Goal: Contribute content: Add original content to the website for others to see

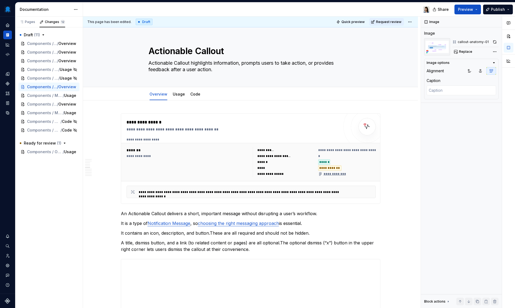
scroll to position [1048, 0]
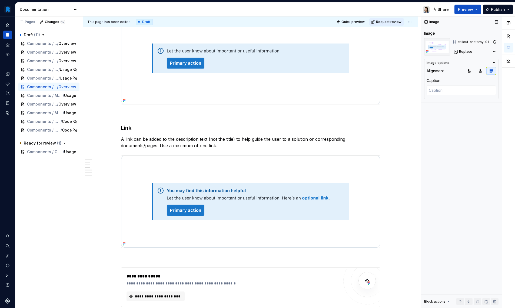
click at [431, 125] on div "Image Image callout-anatomy-01 Replace Image options Alignment Caption Block ac…" at bounding box center [461, 162] width 81 height 292
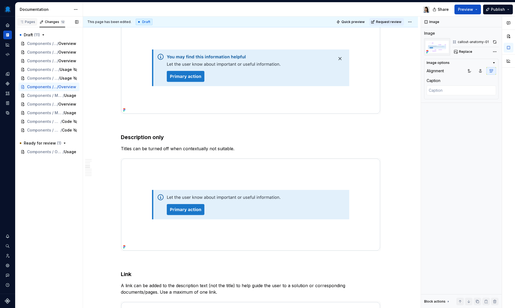
click at [28, 25] on div "Pages" at bounding box center [27, 22] width 20 height 8
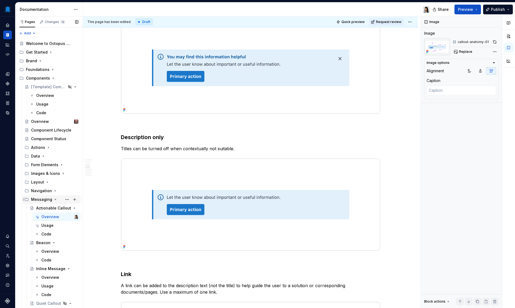
click at [54, 199] on icon "Page tree" at bounding box center [55, 199] width 4 height 4
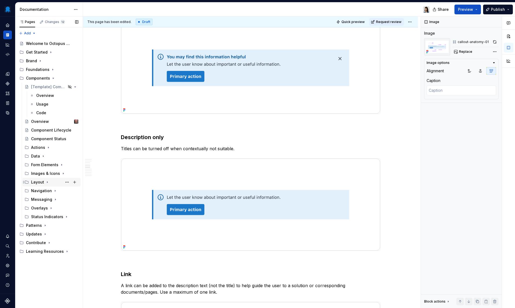
click at [47, 181] on icon "Page tree" at bounding box center [47, 182] width 4 height 4
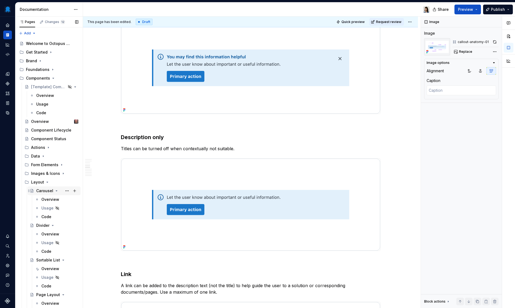
click at [55, 190] on icon "Page tree" at bounding box center [56, 191] width 4 height 4
click at [54, 201] on icon "Page tree" at bounding box center [53, 199] width 4 height 4
click at [58, 208] on icon "Page tree" at bounding box center [60, 208] width 4 height 4
click at [58, 217] on icon "Page tree" at bounding box center [60, 216] width 4 height 4
click at [58, 224] on icon "Page tree" at bounding box center [60, 225] width 4 height 4
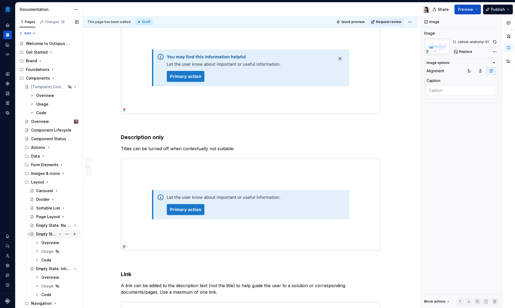
click at [58, 234] on icon "Page tree" at bounding box center [60, 234] width 4 height 4
click at [60, 242] on icon "Page tree" at bounding box center [60, 242] width 1 height 1
click at [53, 227] on div "Empty State: No Results" at bounding box center [46, 225] width 21 height 5
click at [51, 231] on div "Overview" at bounding box center [59, 234] width 37 height 8
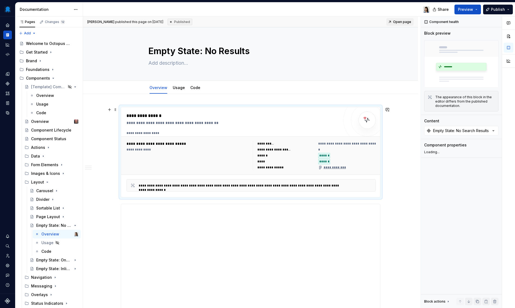
click at [203, 149] on div "**********" at bounding box center [188, 149] width 123 height 4
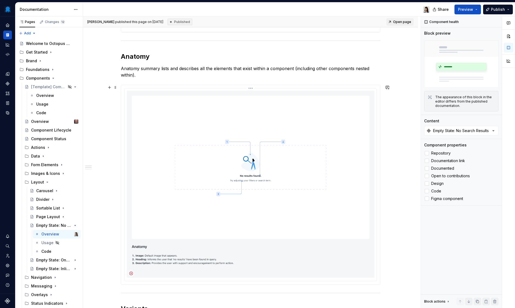
scroll to position [404, 0]
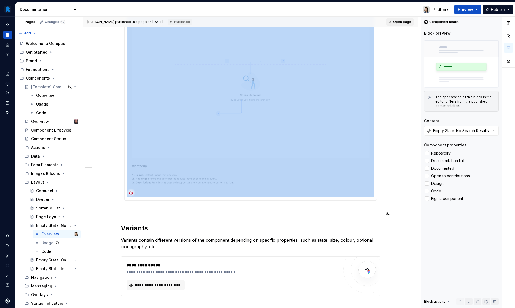
click at [146, 210] on div "**********" at bounding box center [251, 40] width 260 height 674
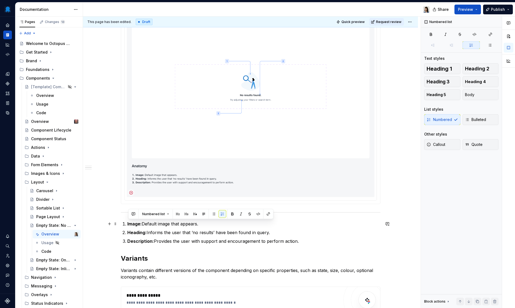
drag, startPoint x: 303, startPoint y: 242, endPoint x: 120, endPoint y: 223, distance: 184.9
click at [120, 223] on div "**********" at bounding box center [250, 98] width 335 height 817
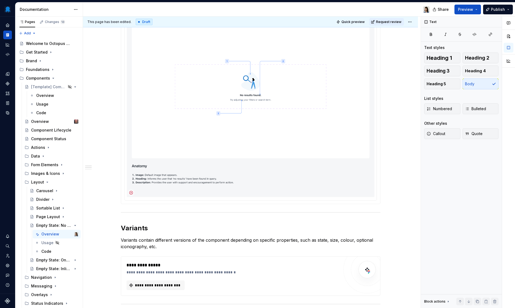
scroll to position [352, 0]
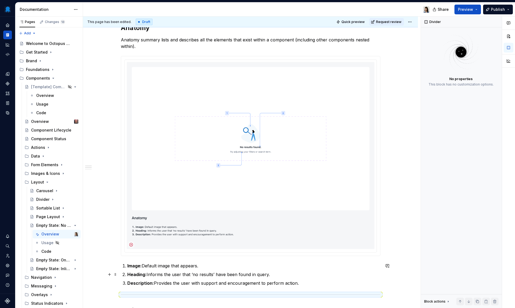
click at [316, 276] on p "Heading: Informs the user that ‘no results’ have been found in query." at bounding box center [253, 274] width 253 height 6
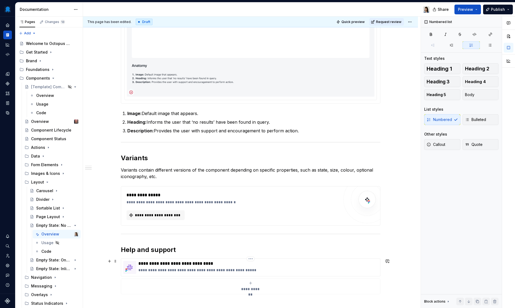
scroll to position [537, 0]
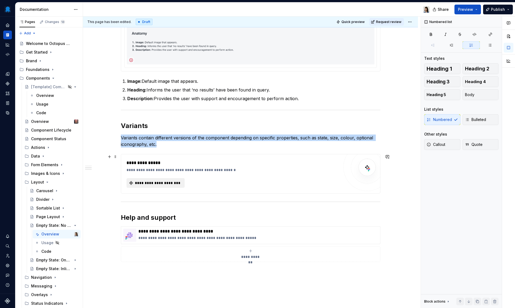
click at [154, 185] on span "**********" at bounding box center [157, 182] width 47 height 5
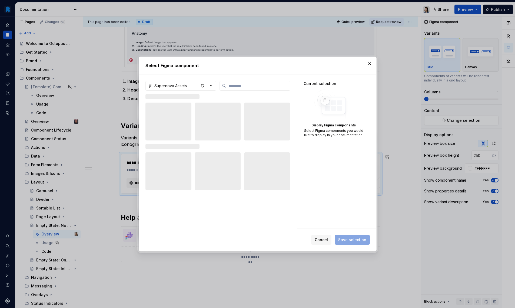
type textarea "*"
click at [188, 84] on button "Supernova Assets" at bounding box center [181, 86] width 71 height 10
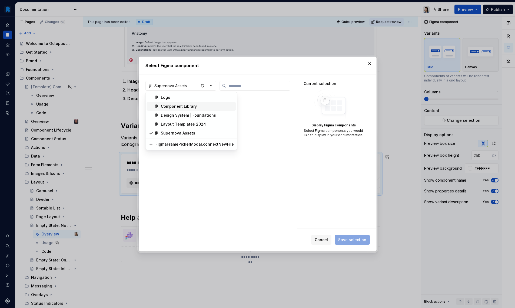
click at [188, 108] on div "Component Library" at bounding box center [179, 106] width 36 height 5
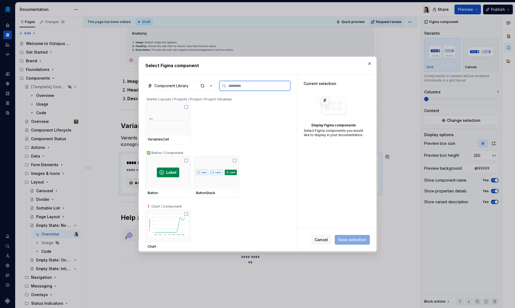
click at [250, 88] on input "search" at bounding box center [258, 85] width 64 height 5
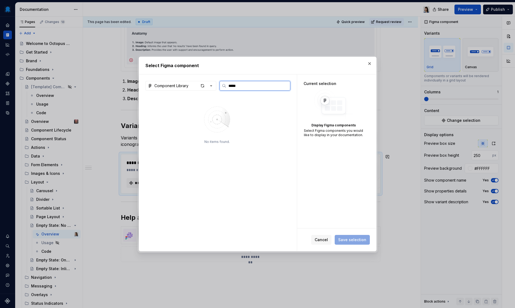
type input "*****"
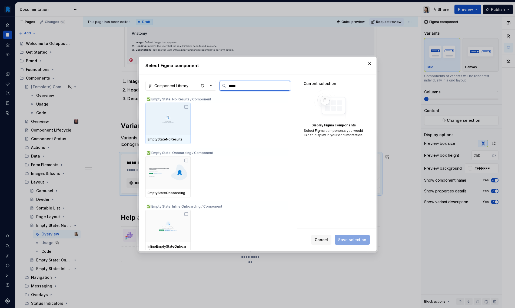
click at [180, 120] on img at bounding box center [168, 119] width 41 height 28
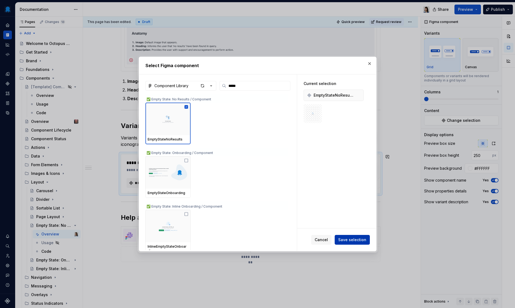
click at [350, 243] on button "Save selection" at bounding box center [352, 240] width 35 height 10
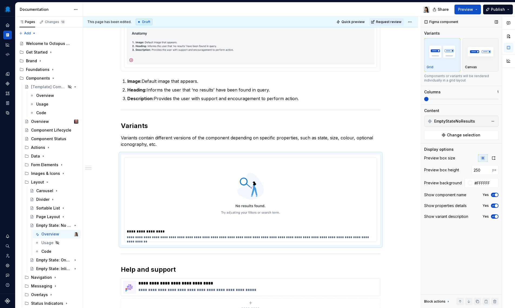
click at [468, 120] on span "EmptyStateNoResults" at bounding box center [454, 120] width 41 height 5
click at [464, 137] on span "Change selection" at bounding box center [464, 134] width 34 height 5
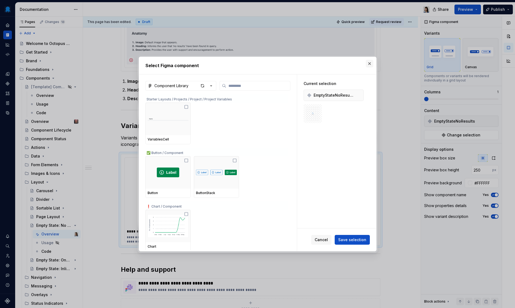
click at [371, 63] on button "button" at bounding box center [370, 64] width 8 height 8
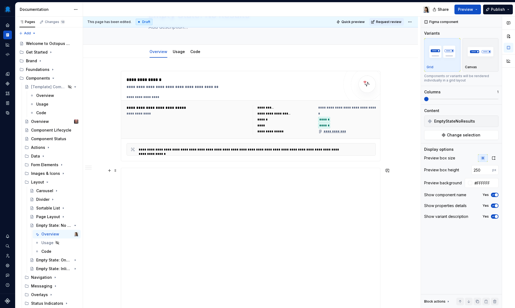
scroll to position [0, 0]
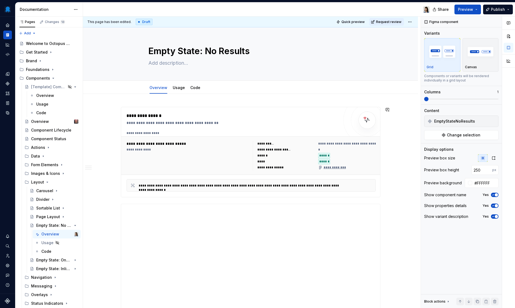
click at [170, 118] on div "**********" at bounding box center [233, 116] width 213 height 6
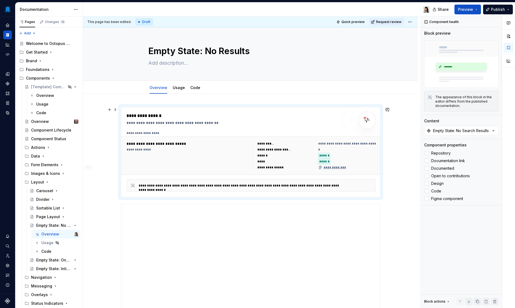
type textarea "*"
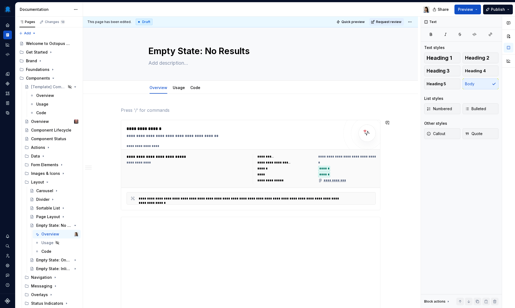
paste div
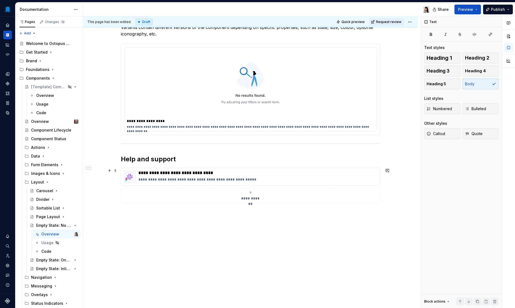
scroll to position [549, 0]
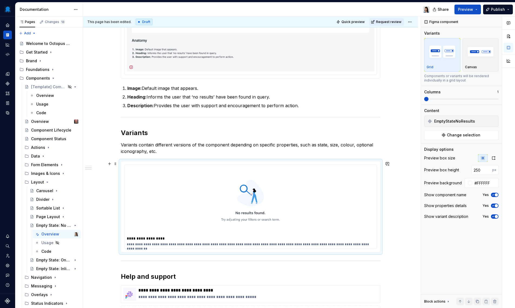
click at [251, 243] on div "**********" at bounding box center [251, 244] width 248 height 4
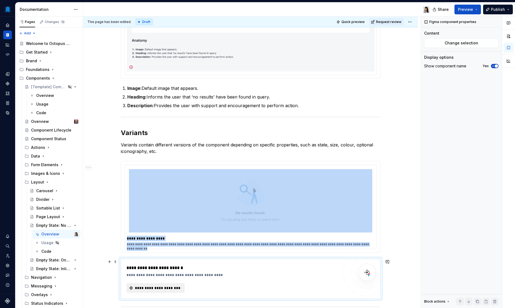
click at [163, 285] on button "**********" at bounding box center [156, 288] width 58 height 10
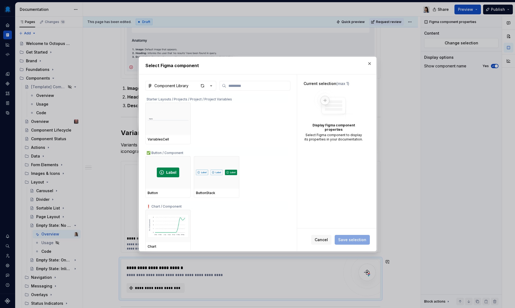
type textarea "*"
type input "*"
type textarea "*"
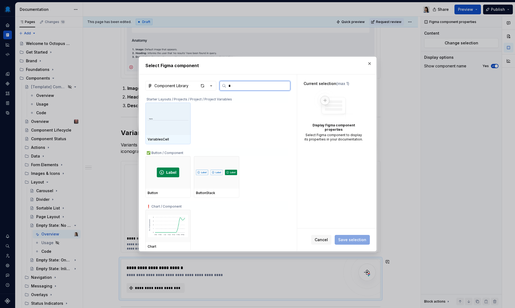
type input "**"
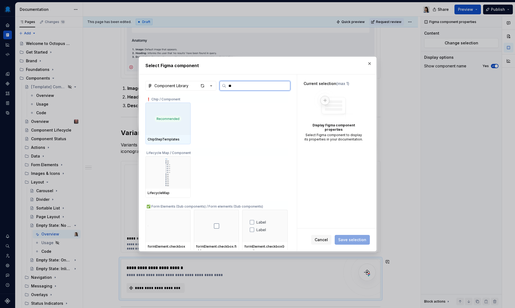
type textarea "*"
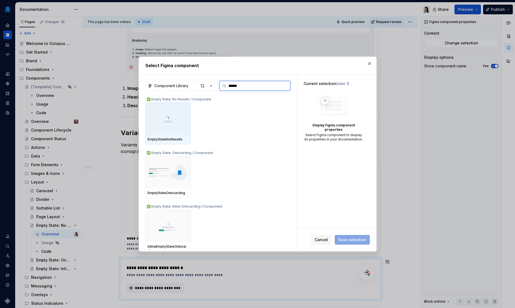
type input "*******"
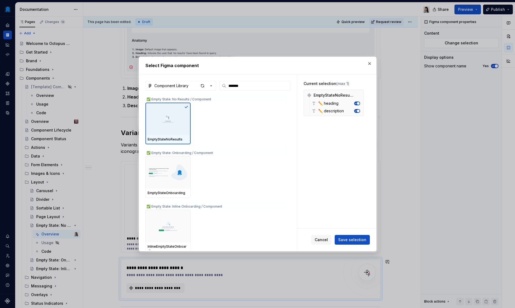
click at [347, 237] on button "Save selection" at bounding box center [352, 240] width 35 height 10
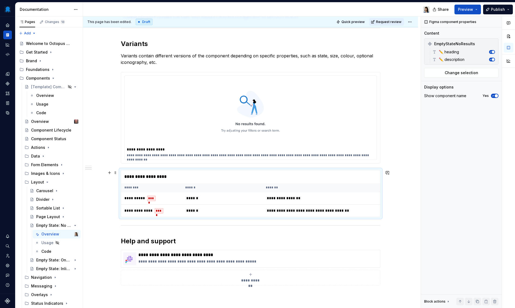
scroll to position [659, 0]
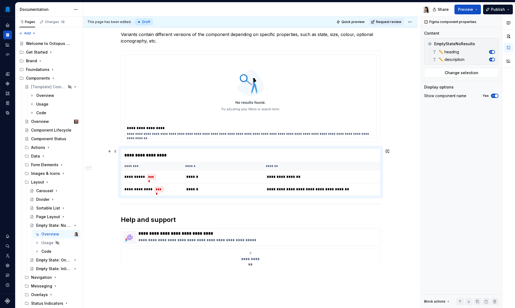
click at [404, 190] on div "**********" at bounding box center [252, 162] width 338 height 292
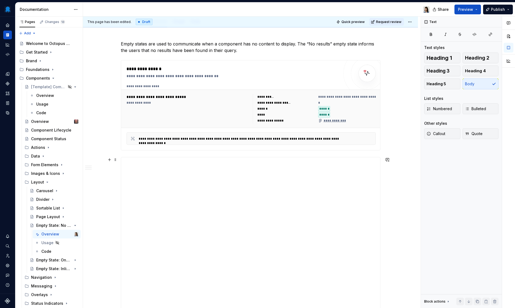
scroll to position [0, 0]
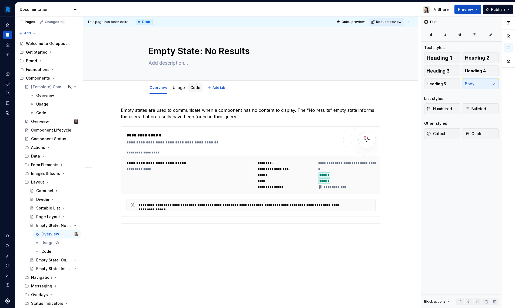
click at [196, 89] on link "Code" at bounding box center [195, 87] width 10 height 5
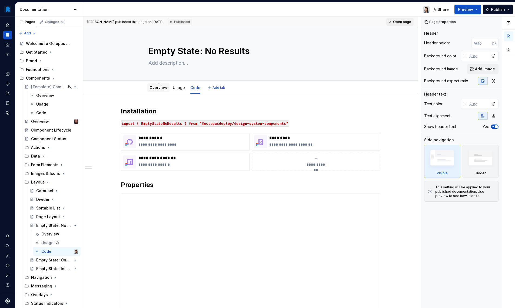
click at [162, 89] on link "Overview" at bounding box center [159, 87] width 18 height 5
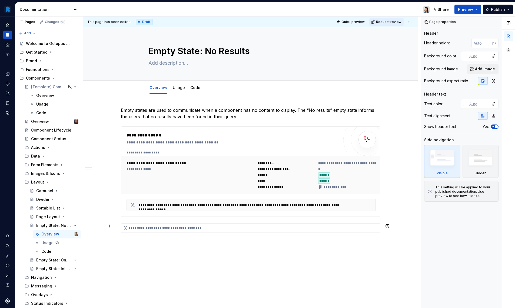
click at [186, 243] on div "**********" at bounding box center [250, 298] width 259 height 151
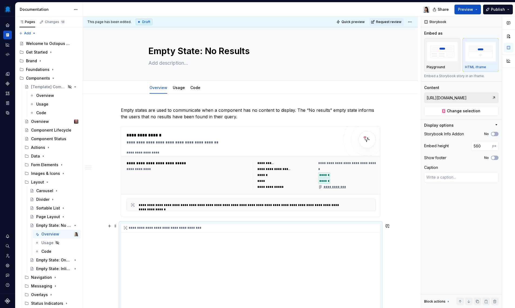
click at [186, 243] on div "**********" at bounding box center [250, 298] width 259 height 151
click at [187, 246] on div "**********" at bounding box center [250, 298] width 259 height 151
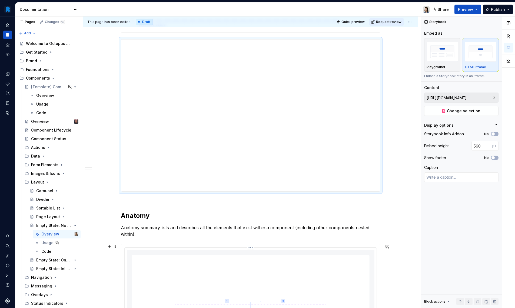
scroll to position [405, 0]
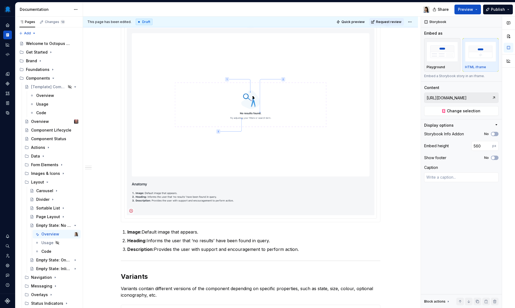
type textarea "*"
click at [206, 107] on img at bounding box center [251, 121] width 248 height 187
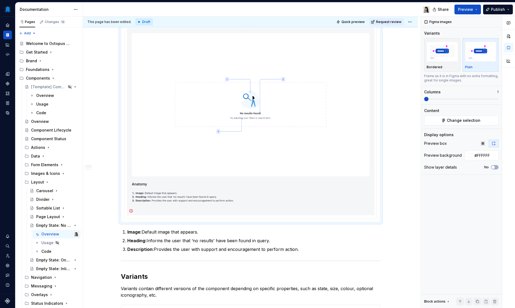
scroll to position [320, 0]
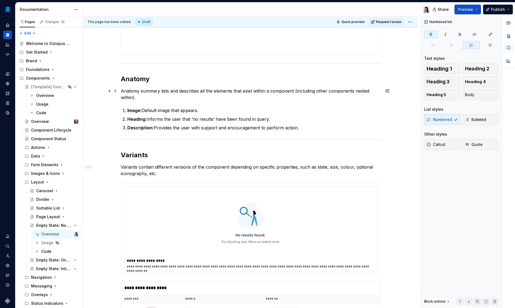
click at [146, 97] on p "Anatomy summary lists and describes all the elements that exist within a compon…" at bounding box center [251, 94] width 260 height 13
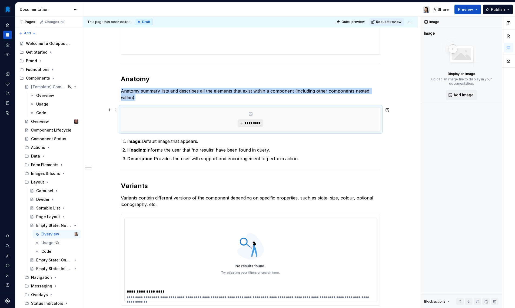
click at [259, 124] on span "*********" at bounding box center [252, 123] width 16 height 4
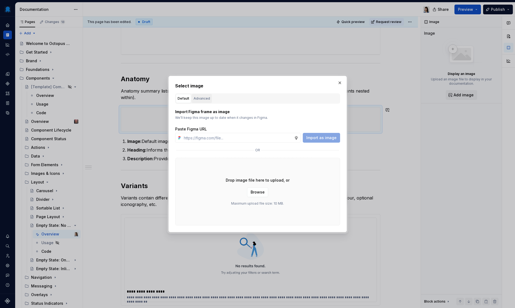
click at [205, 99] on div "Advanced" at bounding box center [202, 98] width 16 height 5
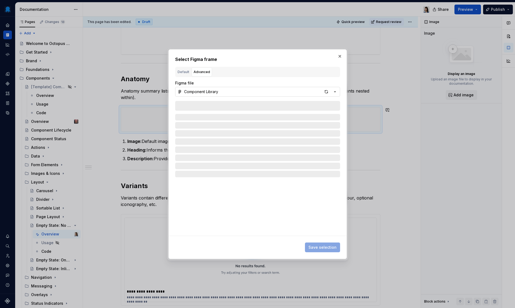
click at [283, 93] on button "Component Library" at bounding box center [257, 92] width 165 height 10
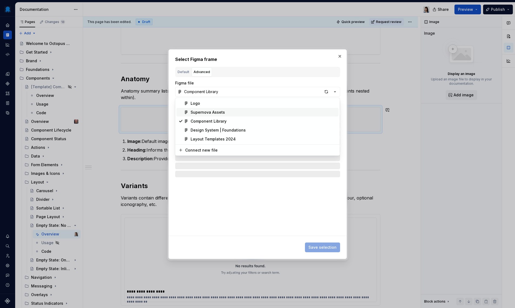
click at [220, 115] on div "Supernova Assets" at bounding box center [208, 112] width 34 height 5
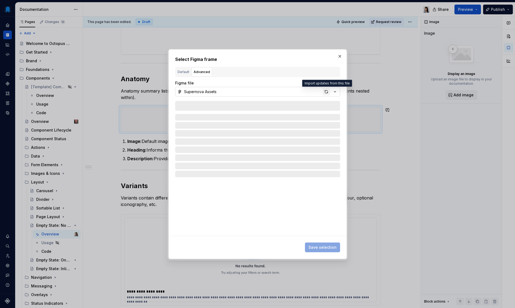
click at [326, 92] on div "button" at bounding box center [327, 92] width 8 height 8
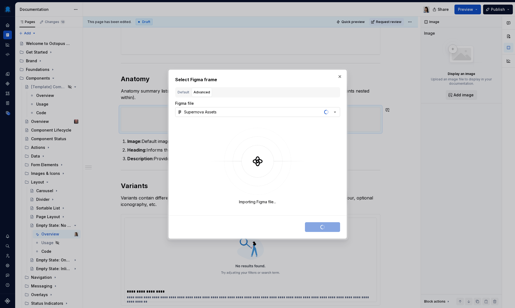
type textarea "*"
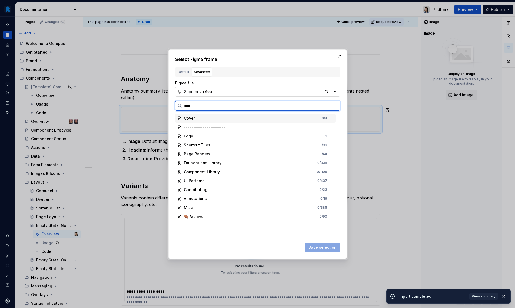
type input "*****"
type textarea "*"
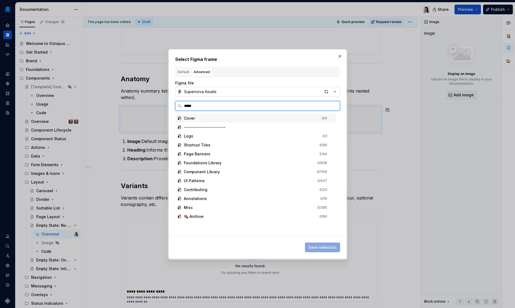
type input "******"
type textarea "*"
type input "*******"
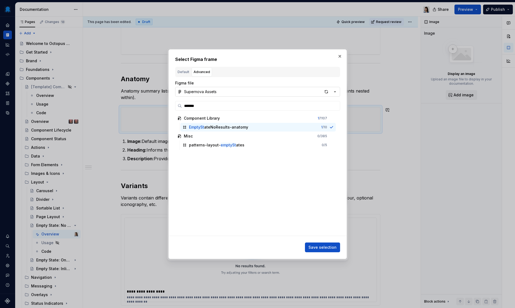
drag, startPoint x: 328, startPoint y: 247, endPoint x: 334, endPoint y: 241, distance: 8.6
click at [328, 247] on span "Save selection" at bounding box center [323, 246] width 28 height 5
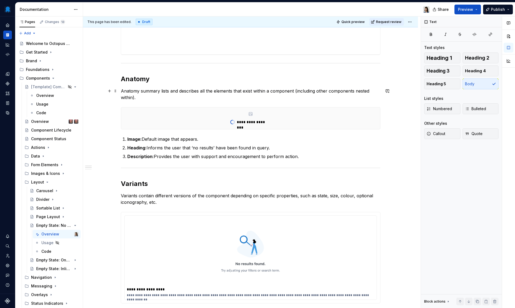
click at [168, 100] on p "Anatomy summary lists and describes all the elements that exist within a compon…" at bounding box center [251, 94] width 260 height 13
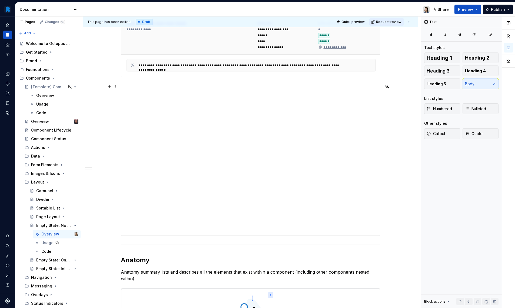
scroll to position [0, 0]
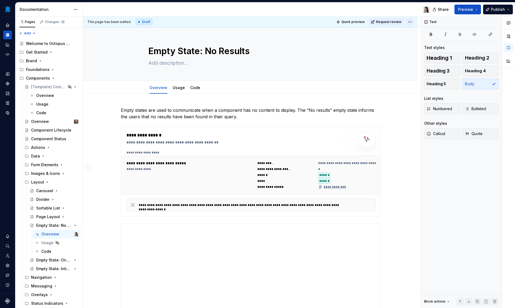
click at [412, 22] on html "Octopus Design System Design system data Documentation Share Preview Publish Pa…" at bounding box center [257, 154] width 515 height 308
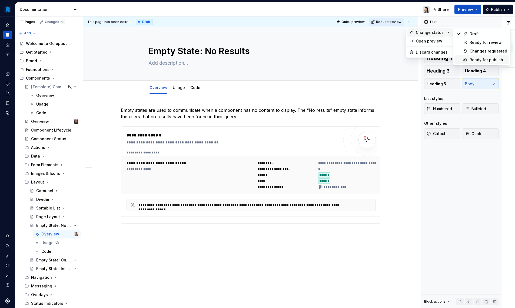
click at [474, 58] on div "Ready for publish" at bounding box center [489, 59] width 38 height 5
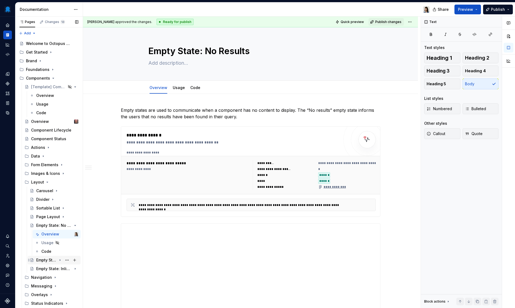
click at [49, 259] on div "Empty State: Onboarding" at bounding box center [46, 259] width 21 height 5
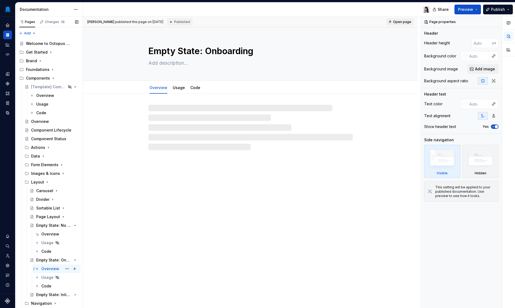
click at [47, 270] on div "Overview" at bounding box center [50, 268] width 18 height 5
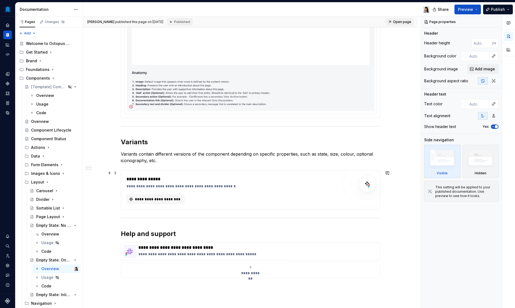
scroll to position [604, 0]
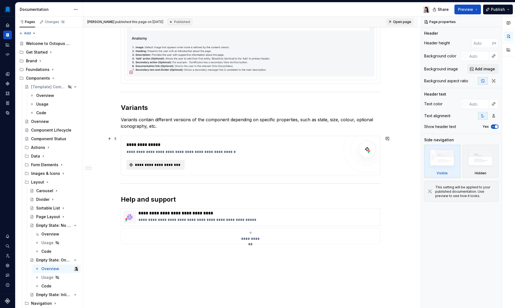
click at [161, 164] on span "**********" at bounding box center [157, 164] width 47 height 5
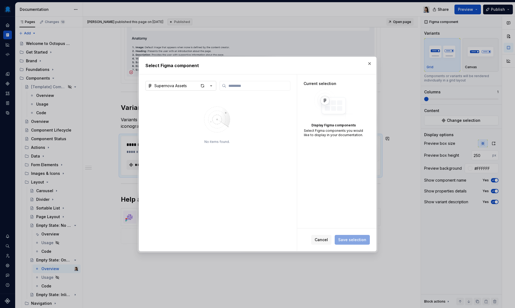
click at [187, 84] on button "Supernova Assets" at bounding box center [181, 86] width 71 height 10
type textarea "*"
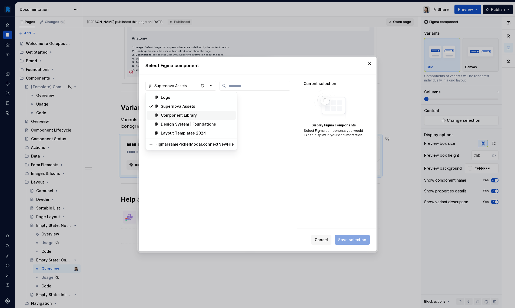
click at [190, 115] on div "Component Library" at bounding box center [179, 115] width 36 height 5
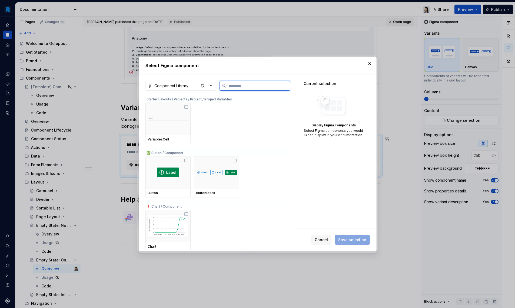
click at [254, 84] on input "search" at bounding box center [258, 85] width 64 height 5
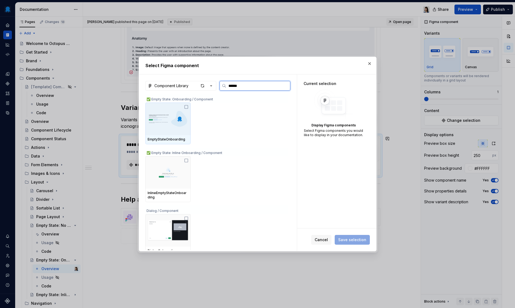
type input "*******"
click at [174, 133] on img at bounding box center [168, 119] width 41 height 28
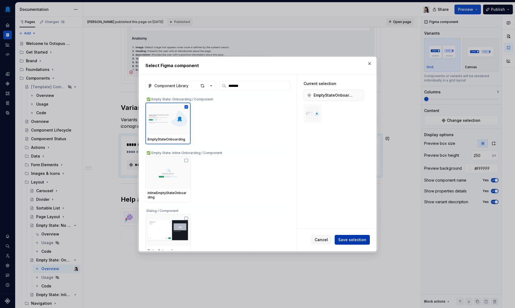
click at [357, 240] on span "Save selection" at bounding box center [352, 239] width 28 height 5
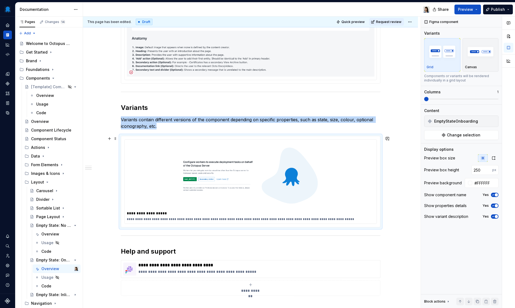
click at [314, 210] on div "**********" at bounding box center [251, 182] width 252 height 84
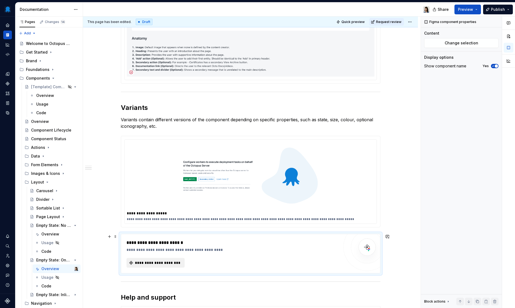
click at [154, 259] on button "**********" at bounding box center [156, 263] width 58 height 10
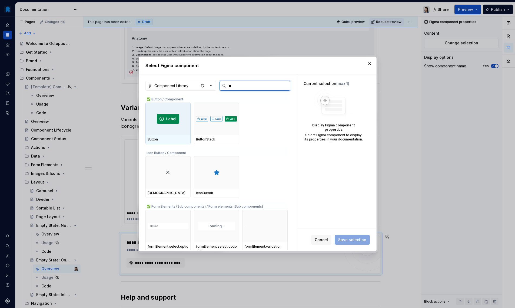
type input "***"
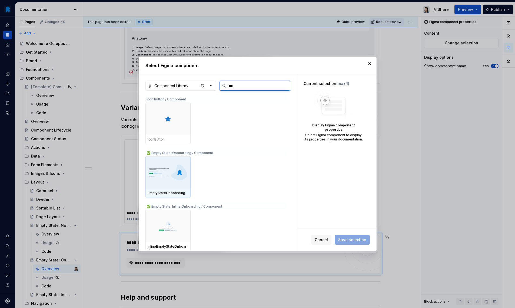
scroll to position [6, 0]
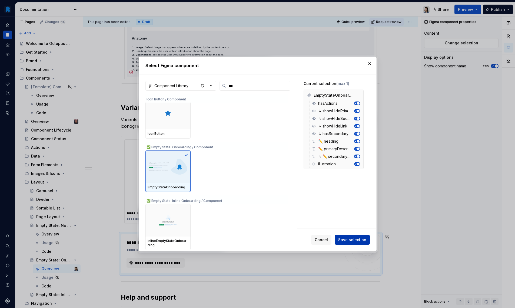
click at [346, 242] on span "Save selection" at bounding box center [352, 239] width 28 height 5
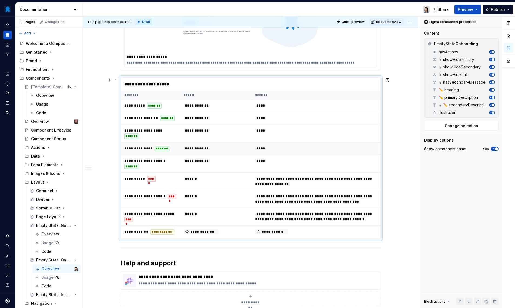
scroll to position [789, 0]
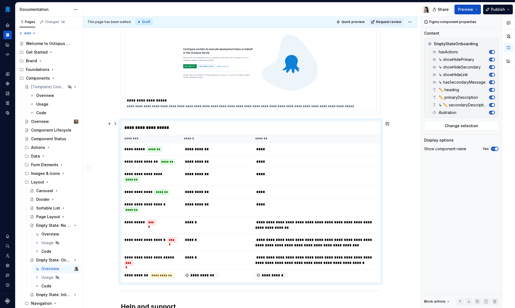
scroll to position [791, 0]
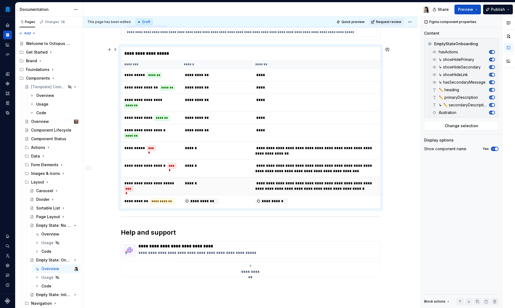
click at [308, 195] on td "**********" at bounding box center [316, 186] width 128 height 18
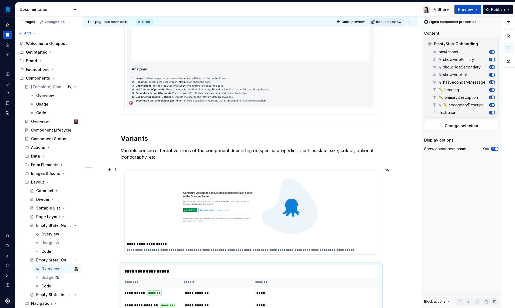
scroll to position [578, 0]
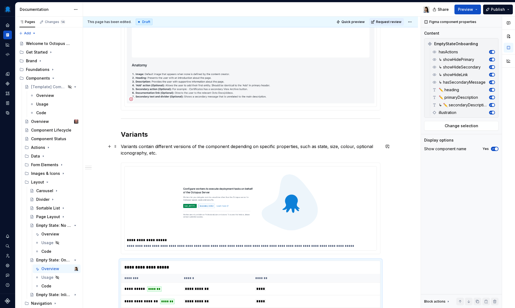
click at [237, 153] on p "Variants contain different versions of the component depending on specific prop…" at bounding box center [251, 149] width 260 height 13
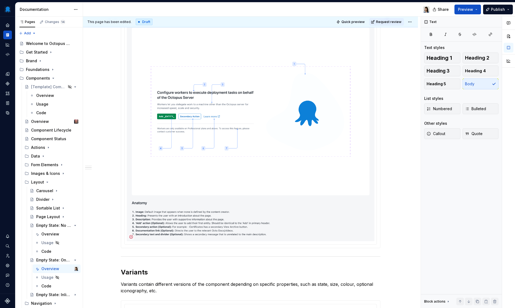
scroll to position [449, 0]
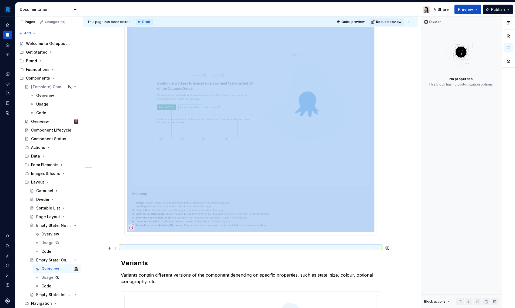
click at [164, 245] on div at bounding box center [251, 247] width 260 height 4
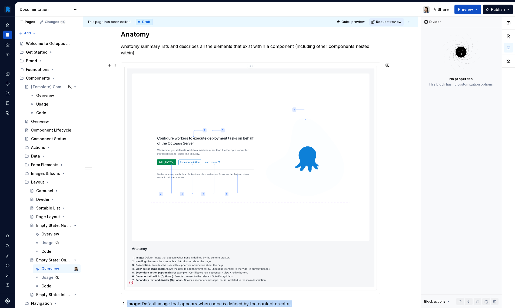
scroll to position [510, 0]
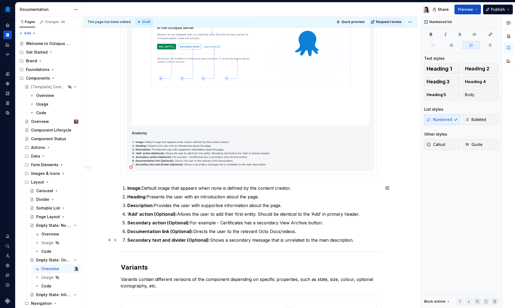
click at [211, 239] on p "Secondary text and divider (Optional): Shows a secondary message that is unrela…" at bounding box center [253, 240] width 253 height 6
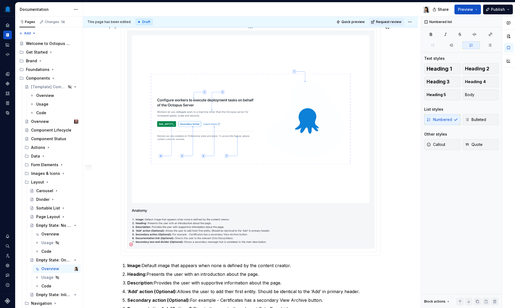
scroll to position [411, 0]
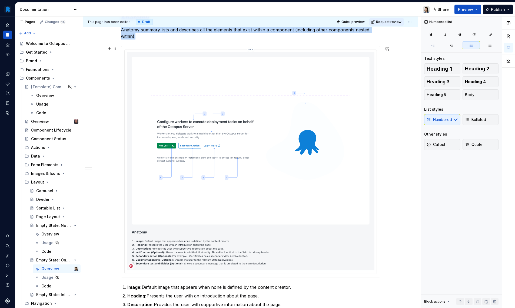
click at [275, 111] on img at bounding box center [251, 161] width 248 height 218
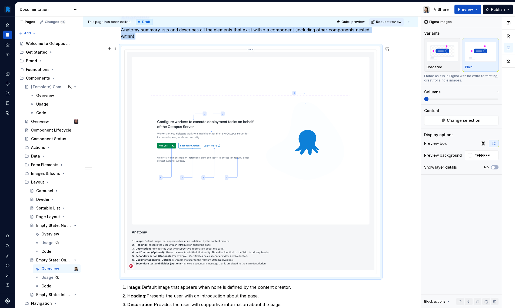
scroll to position [368, 0]
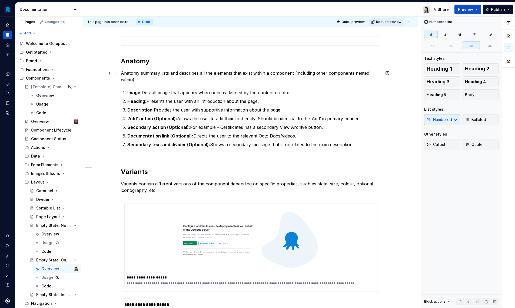
click at [167, 79] on p "Anatomy summary lists and describes all the elements that exist within a compon…" at bounding box center [251, 76] width 260 height 13
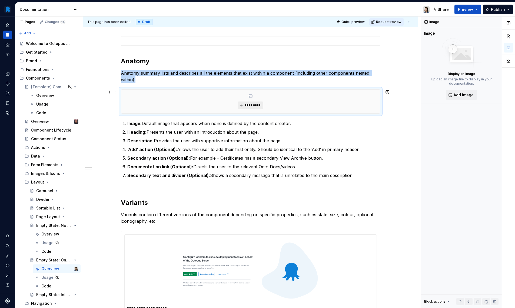
click at [250, 107] on span "*********" at bounding box center [252, 105] width 16 height 4
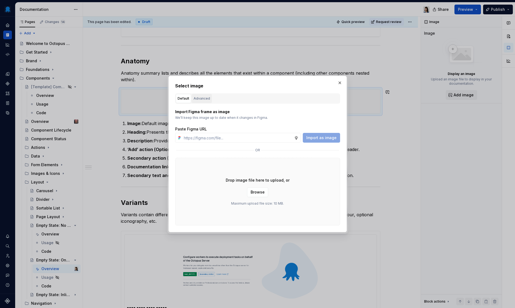
click at [197, 96] on div "Advanced" at bounding box center [202, 98] width 16 height 5
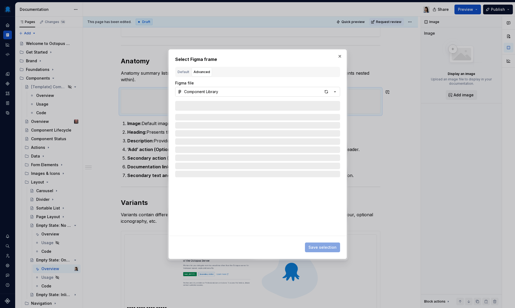
click at [287, 93] on button "Component Library" at bounding box center [257, 92] width 165 height 10
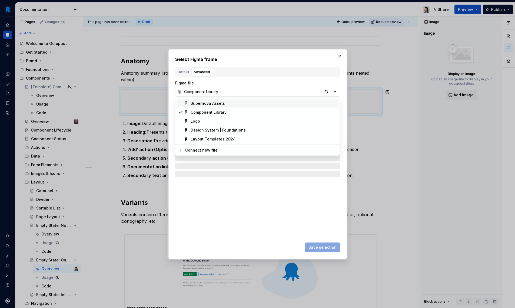
click at [223, 103] on div "Supernova Assets" at bounding box center [208, 103] width 34 height 5
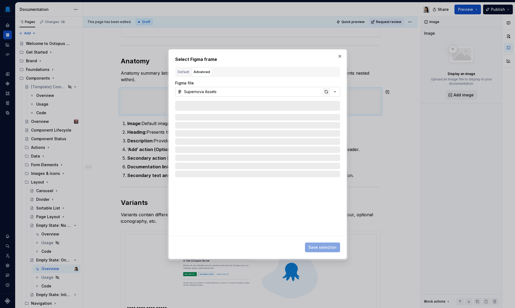
click at [327, 91] on div "button" at bounding box center [327, 92] width 8 height 8
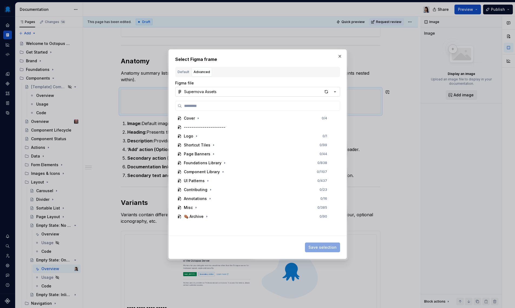
type textarea "*"
paste input "**********"
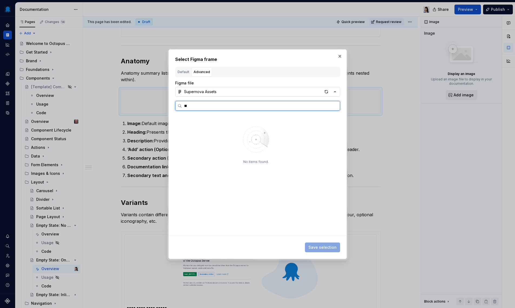
type input "*"
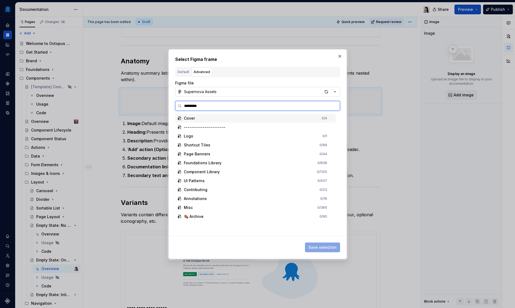
type input "**********"
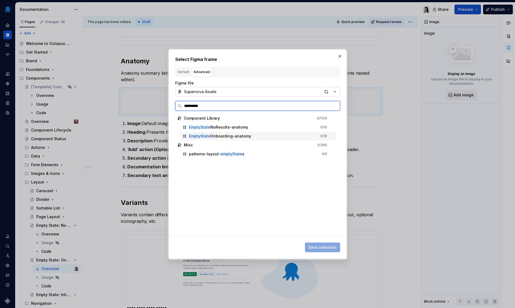
click at [238, 137] on div "EmptyState Onboarding-anatomy" at bounding box center [220, 135] width 62 height 5
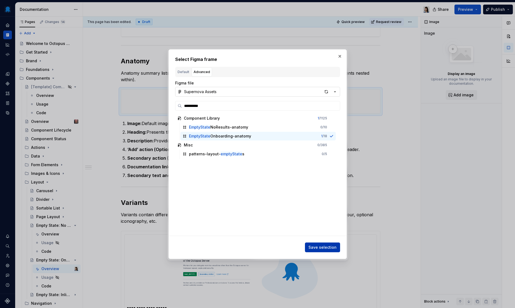
click at [326, 244] on button "Save selection" at bounding box center [322, 247] width 35 height 10
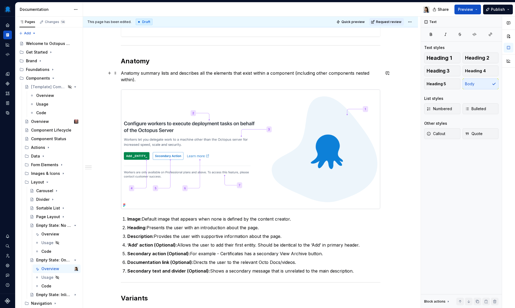
click at [212, 81] on p "Anatomy summary lists and describes all the elements that exist within a compon…" at bounding box center [251, 76] width 260 height 13
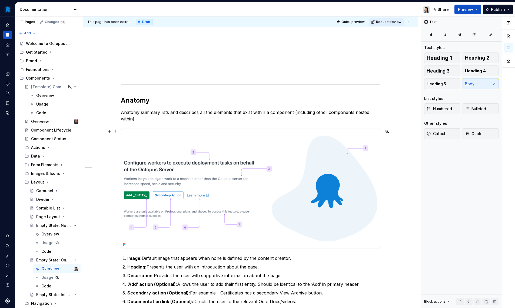
scroll to position [470, 0]
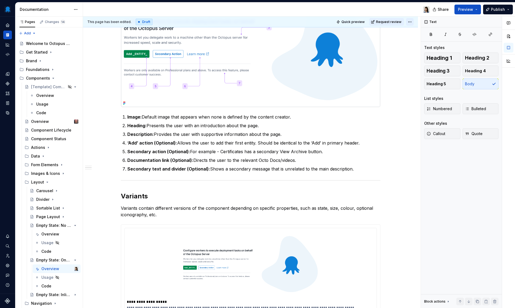
click at [408, 21] on html "Octopus Design System Design system data Documentation Share Preview Publish Pa…" at bounding box center [257, 154] width 515 height 308
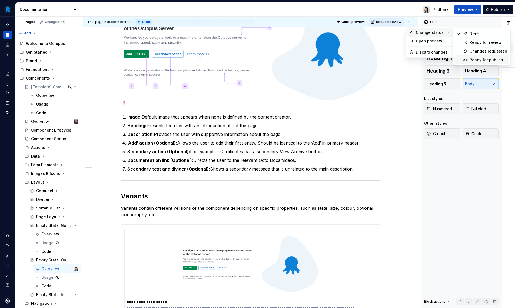
click at [470, 58] on div "Ready for publish" at bounding box center [482, 59] width 55 height 9
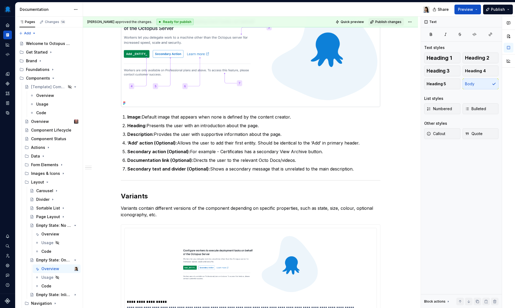
type textarea "*"
click at [60, 226] on icon "Page tree" at bounding box center [60, 225] width 1 height 1
click at [58, 235] on icon "Page tree" at bounding box center [60, 234] width 4 height 4
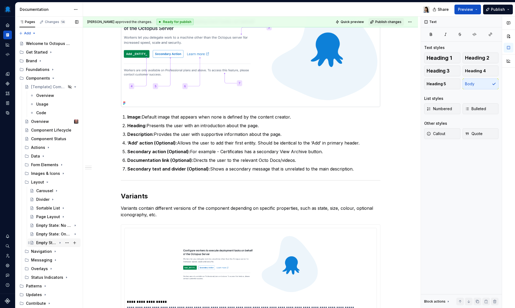
click at [47, 243] on div "Empty State: Inline Onboarding" at bounding box center [46, 242] width 21 height 5
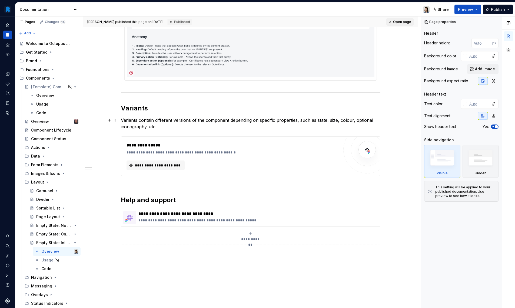
scroll to position [543, 0]
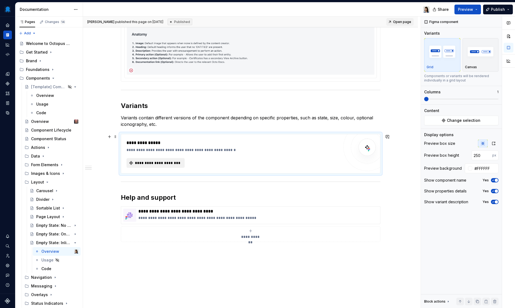
type textarea "*"
click at [179, 165] on span "**********" at bounding box center [157, 162] width 47 height 5
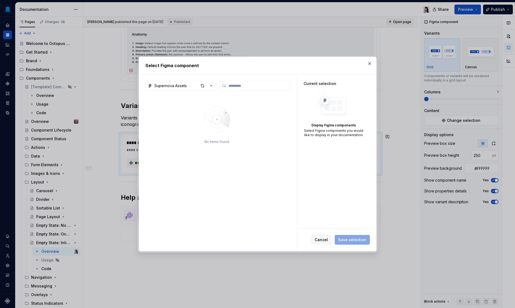
click at [191, 82] on button "Supernova Assets" at bounding box center [181, 86] width 71 height 10
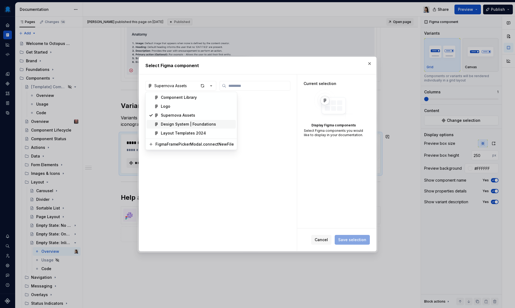
click at [183, 125] on div "Design System | Foundations" at bounding box center [188, 123] width 55 height 5
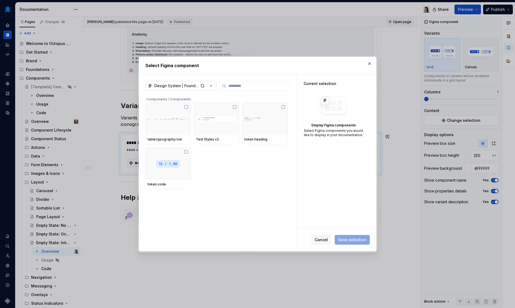
click at [185, 84] on div "Design System | Foundations" at bounding box center [176, 85] width 44 height 5
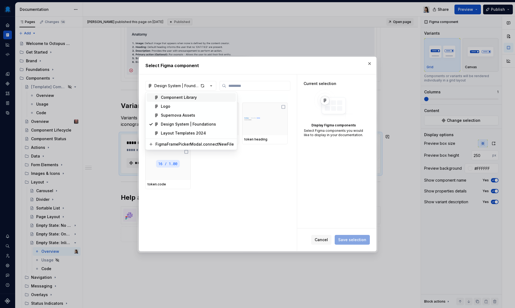
click at [175, 99] on div "Component Library" at bounding box center [179, 97] width 36 height 5
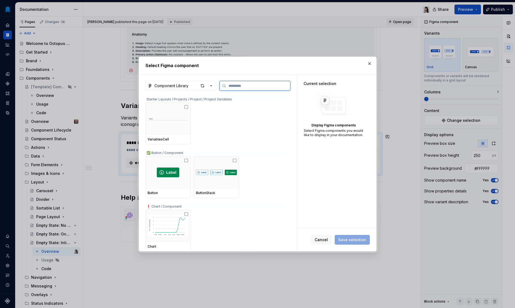
click at [243, 87] on input "search" at bounding box center [258, 85] width 64 height 5
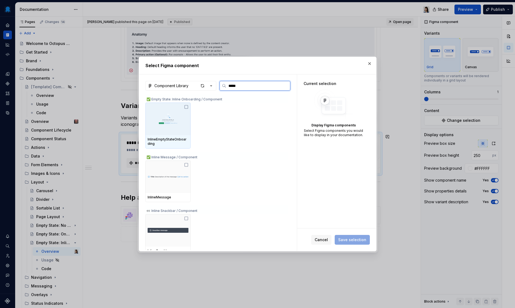
type input "******"
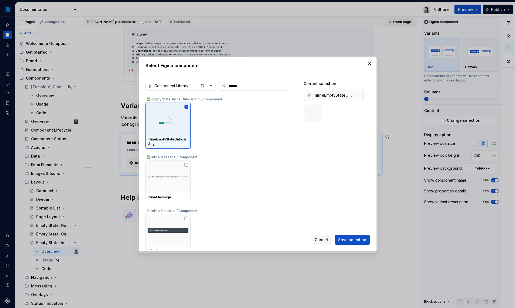
click at [365, 242] on span "Save selection" at bounding box center [352, 239] width 28 height 5
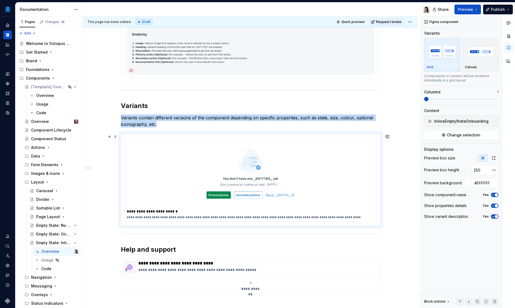
click at [343, 205] on img at bounding box center [250, 173] width 243 height 63
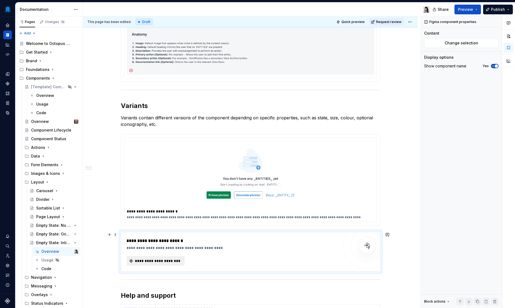
click at [177, 263] on span "**********" at bounding box center [157, 260] width 47 height 5
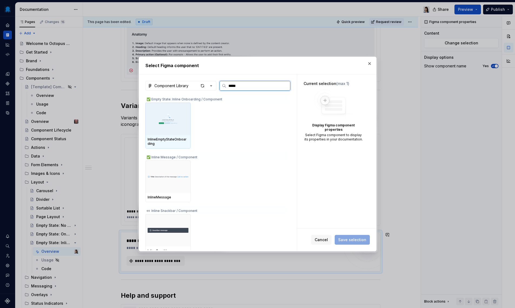
type input "******"
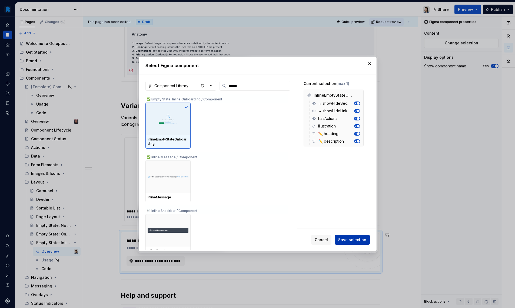
click at [356, 238] on span "Save selection" at bounding box center [352, 239] width 28 height 5
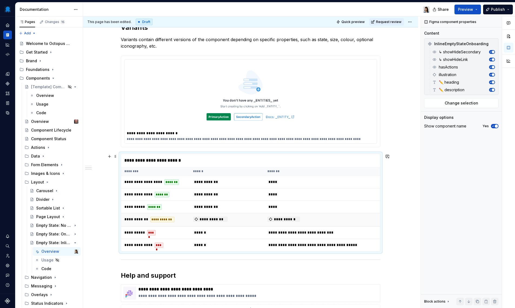
scroll to position [625, 0]
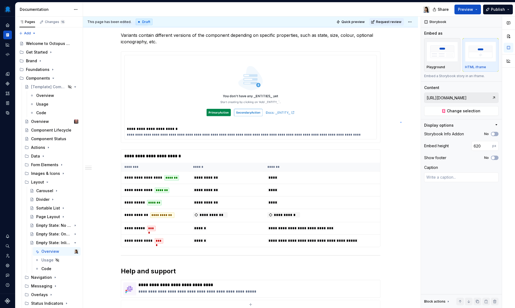
click at [401, 122] on div "**********" at bounding box center [252, 162] width 338 height 292
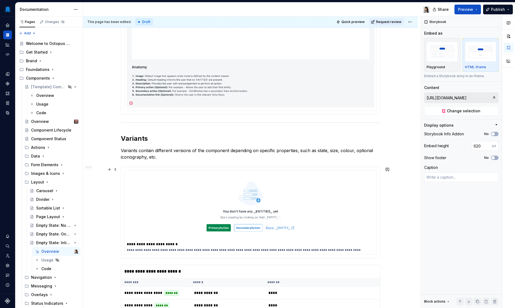
scroll to position [364, 0]
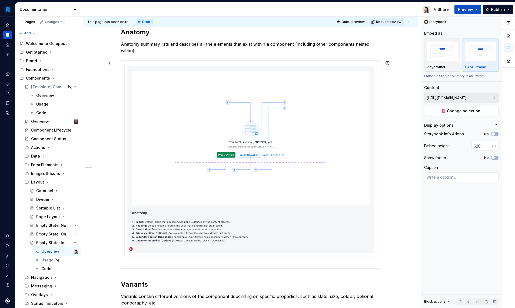
click at [160, 74] on img at bounding box center [251, 159] width 248 height 187
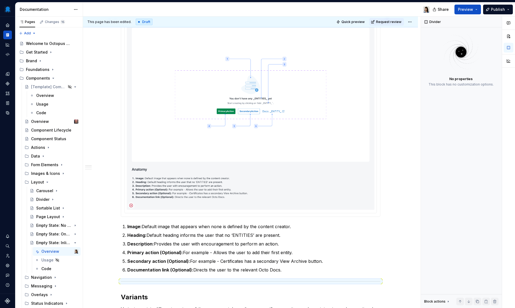
scroll to position [433, 0]
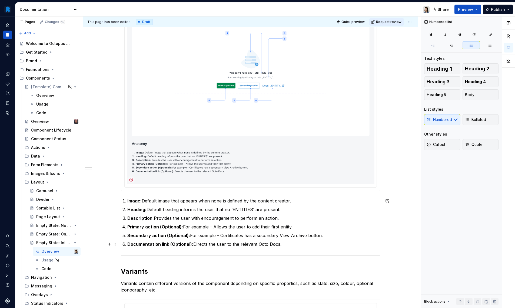
click at [295, 241] on p "Documentation link (Optional): Directs the user to the relevant Octo Docs." at bounding box center [253, 244] width 253 height 6
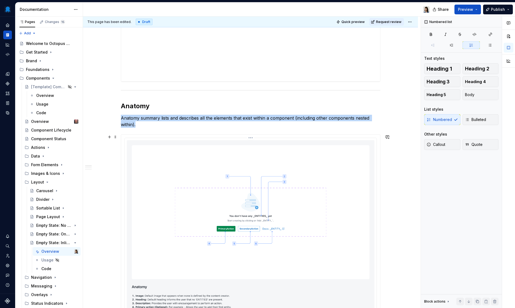
click at [254, 162] on img at bounding box center [251, 233] width 248 height 187
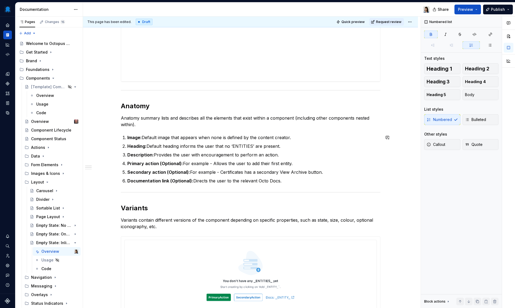
click at [166, 123] on p "Anatomy summary lists and describes all the elements that exist within a compon…" at bounding box center [251, 121] width 260 height 13
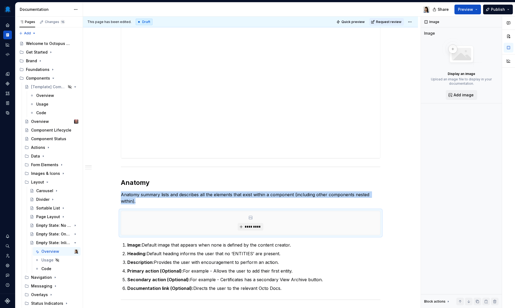
scroll to position [246, 0]
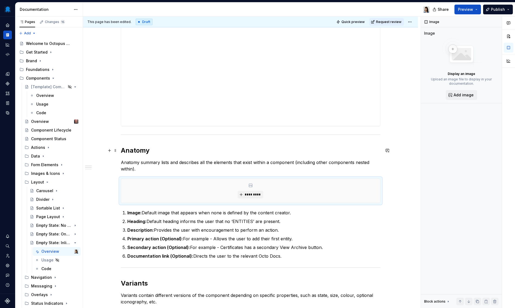
click at [163, 154] on h2 "Anatomy" at bounding box center [251, 150] width 260 height 9
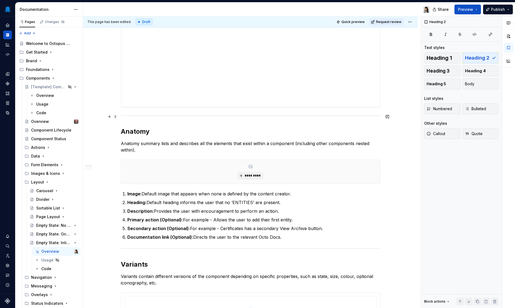
scroll to position [218, 0]
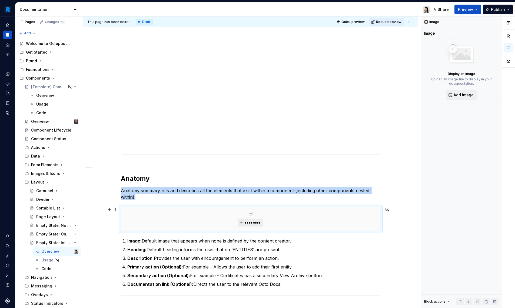
click at [249, 225] on button "*********" at bounding box center [251, 223] width 26 height 8
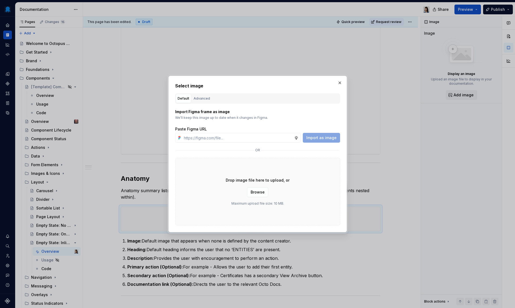
click at [196, 92] on div "Select image Default Advanced Import Figma frame as image We’ll keep this image…" at bounding box center [257, 153] width 165 height 143
click at [198, 97] on div "Advanced" at bounding box center [202, 98] width 16 height 5
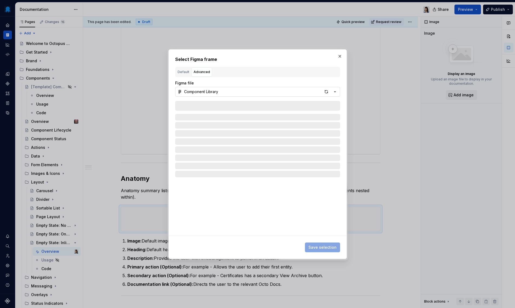
click at [277, 85] on div "Figma file" at bounding box center [257, 82] width 165 height 5
click at [283, 94] on button "Component Library" at bounding box center [257, 92] width 165 height 10
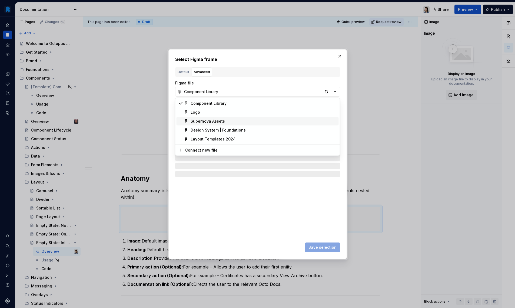
click at [254, 124] on span "Supernova Assets" at bounding box center [258, 121] width 162 height 9
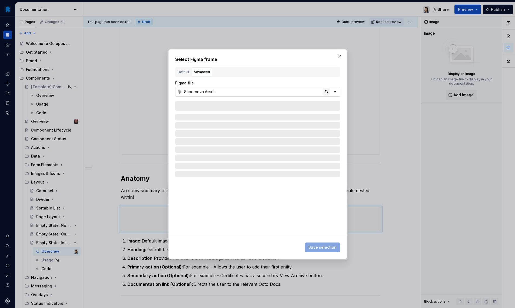
click at [326, 92] on div "button" at bounding box center [327, 92] width 8 height 8
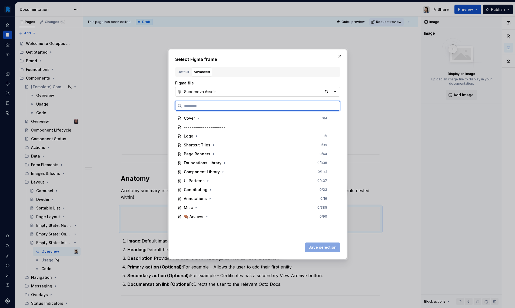
type textarea "*"
paste input "**********"
type input "**********"
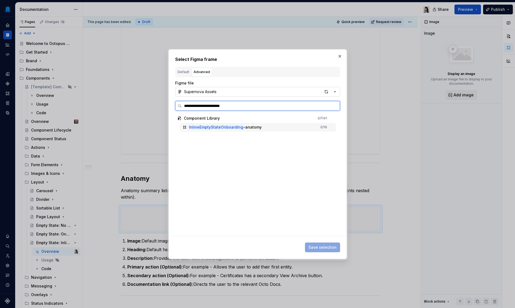
click at [245, 129] on div "InlineEmptyStateOnboarding -anatomy" at bounding box center [225, 126] width 73 height 5
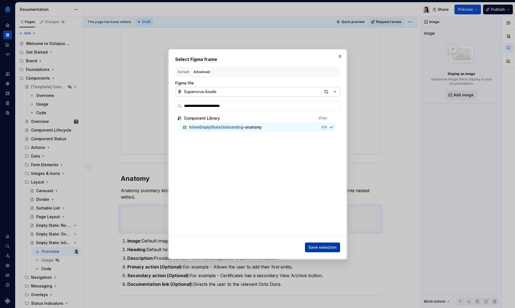
click at [312, 243] on button "Save selection" at bounding box center [322, 247] width 35 height 10
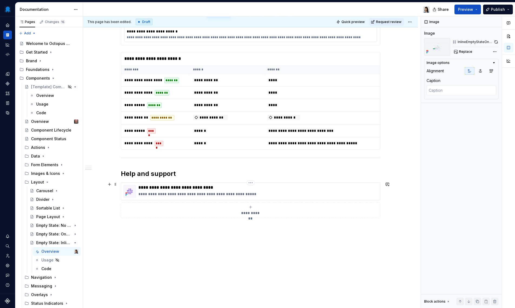
scroll to position [692, 0]
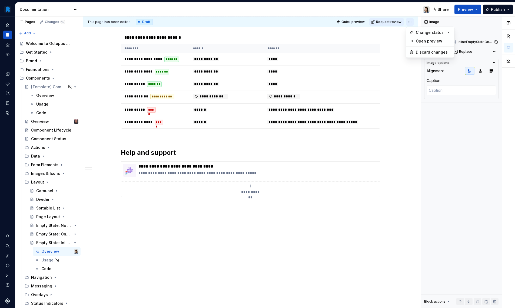
click at [408, 21] on html "Octopus Design System Design system data Documentation Share Preview Publish Pa…" at bounding box center [257, 154] width 515 height 308
click at [467, 57] on div "Ready for publish" at bounding box center [482, 59] width 55 height 9
type textarea "*"
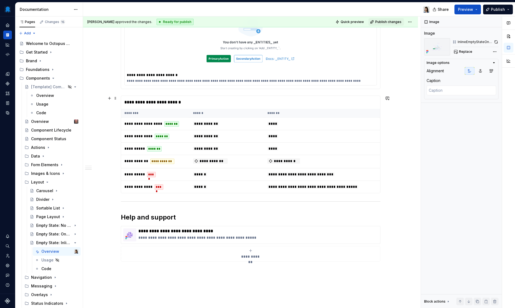
scroll to position [655, 0]
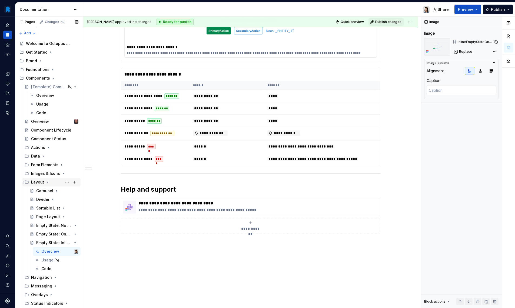
click at [45, 183] on icon "Page tree" at bounding box center [47, 182] width 4 height 4
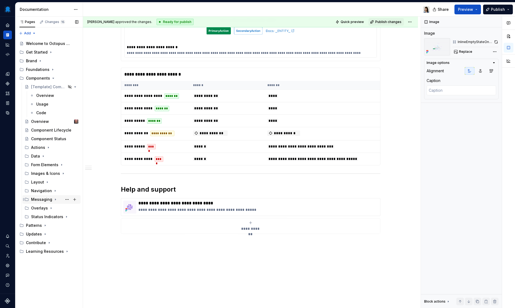
click at [43, 198] on div "Messaging" at bounding box center [41, 199] width 21 height 5
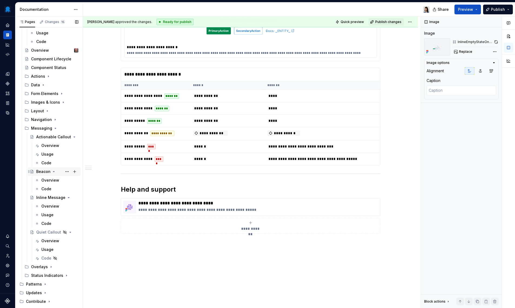
scroll to position [71, 0]
click at [41, 135] on div "Actionable Callout" at bounding box center [46, 136] width 21 height 5
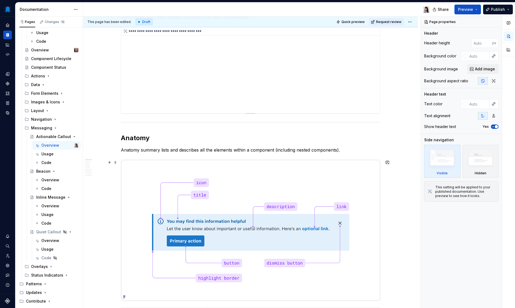
scroll to position [271, 0]
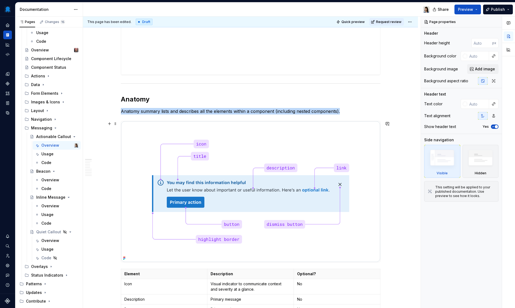
click at [318, 188] on img at bounding box center [250, 191] width 259 height 141
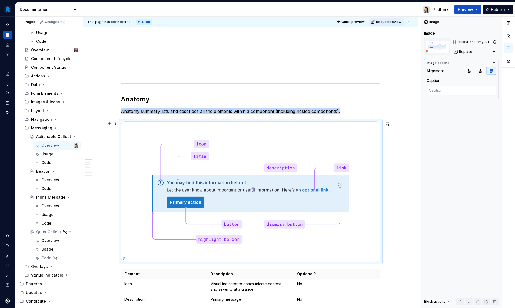
click at [336, 183] on img at bounding box center [250, 191] width 259 height 141
click at [437, 44] on img at bounding box center [437, 46] width 26 height 17
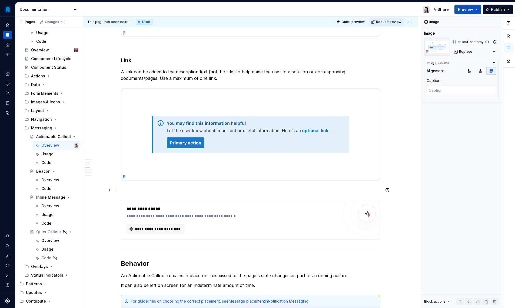
scroll to position [1098, 0]
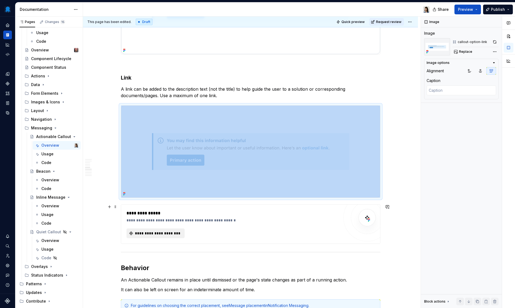
click at [152, 232] on span "**********" at bounding box center [157, 232] width 47 height 5
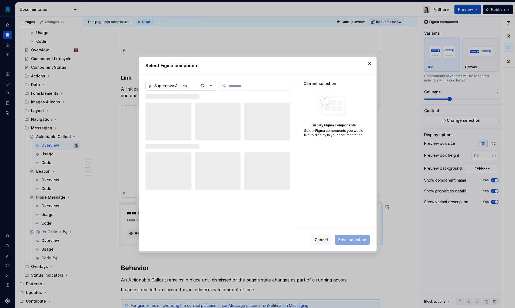
type textarea "*"
click at [194, 87] on button "Supernova Assets" at bounding box center [181, 86] width 71 height 10
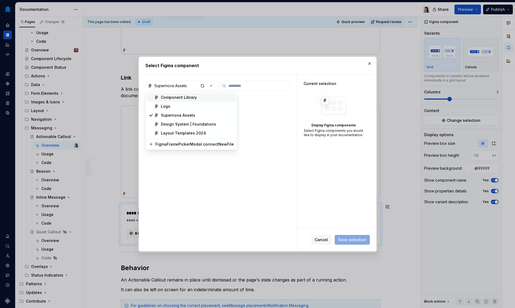
click at [188, 97] on div "Component Library" at bounding box center [179, 97] width 36 height 5
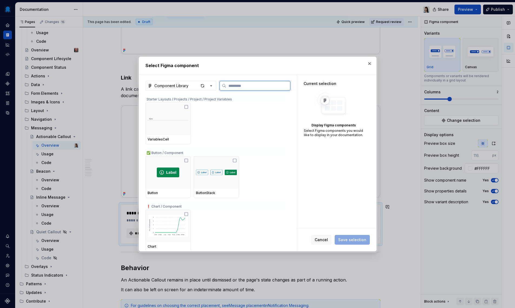
click at [240, 86] on input "search" at bounding box center [258, 85] width 64 height 5
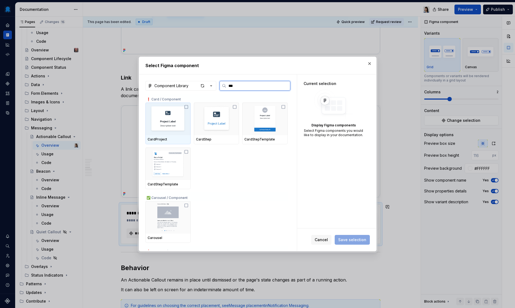
type input "****"
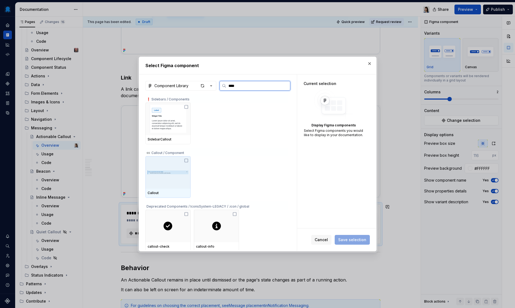
click at [171, 180] on img at bounding box center [168, 172] width 41 height 19
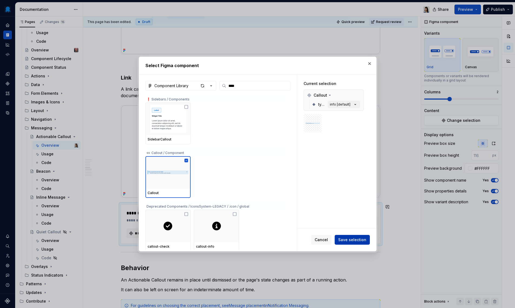
click at [349, 240] on span "Save selection" at bounding box center [352, 239] width 28 height 5
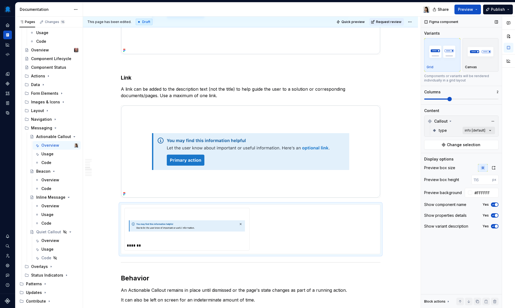
click at [488, 130] on div "Comments Open comments No comments yet Select ‘Comment’ from the block context …" at bounding box center [468, 162] width 94 height 292
click at [490, 140] on button "button" at bounding box center [488, 140] width 8 height 4
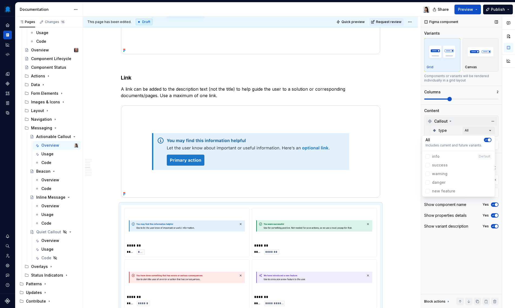
click at [460, 118] on div "Comments Open comments No comments yet Select ‘Comment’ from the block context …" at bounding box center [468, 162] width 94 height 292
click at [399, 183] on div "**********" at bounding box center [250, 16] width 335 height 2028
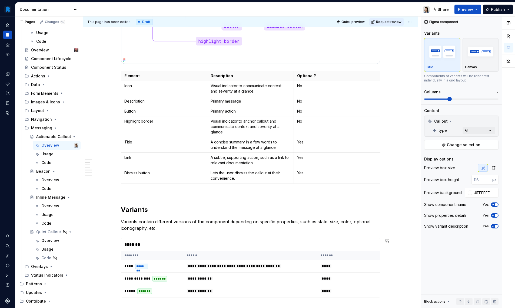
scroll to position [639, 0]
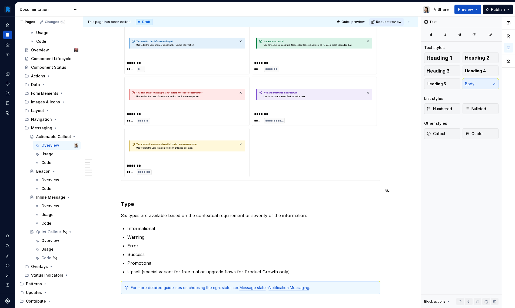
click at [157, 188] on p at bounding box center [251, 190] width 260 height 6
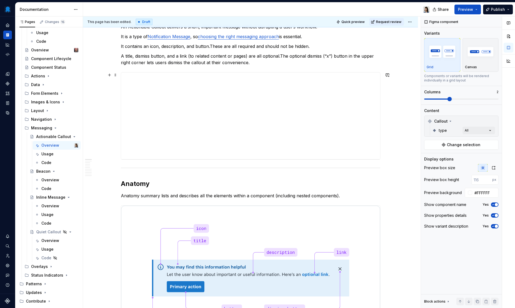
scroll to position [0, 0]
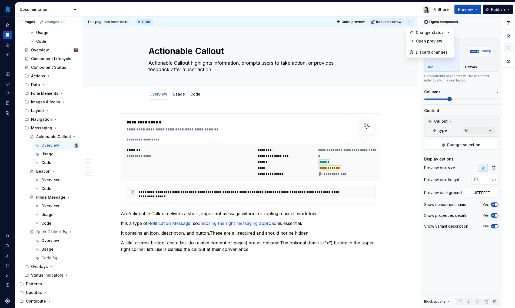
click at [411, 22] on html "Octopus Design System Design system data Documentation Share Preview Publish Pa…" at bounding box center [257, 154] width 515 height 308
click at [471, 61] on div "Ready for publish" at bounding box center [489, 59] width 38 height 5
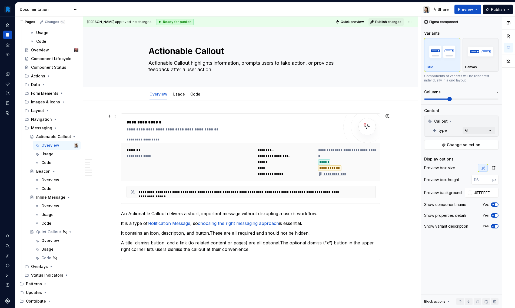
type textarea "*"
click at [46, 26] on div "Changes 15" at bounding box center [52, 22] width 30 height 8
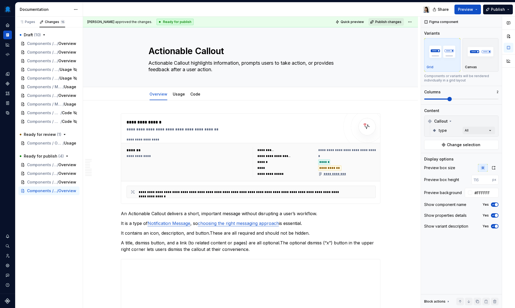
click at [389, 22] on span "Publish changes" at bounding box center [388, 22] width 26 height 4
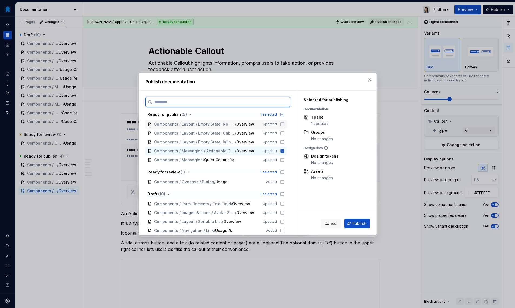
drag, startPoint x: 281, startPoint y: 124, endPoint x: 283, endPoint y: 129, distance: 5.6
click at [281, 124] on icon at bounding box center [282, 124] width 4 height 4
click at [283, 134] on icon at bounding box center [282, 133] width 4 height 4
click at [283, 143] on icon at bounding box center [282, 142] width 4 height 4
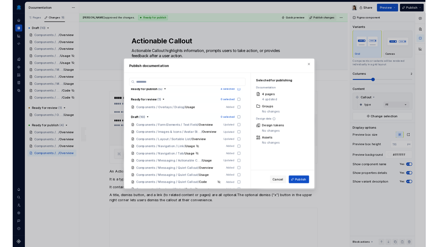
scroll to position [54, 0]
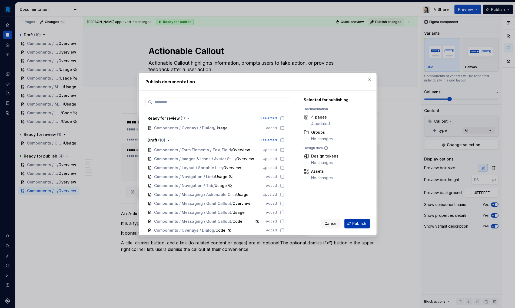
click at [354, 225] on span "Publish" at bounding box center [359, 223] width 14 height 5
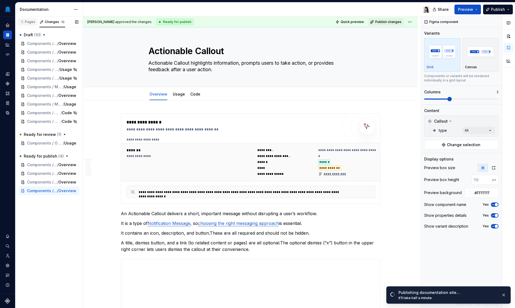
click at [28, 20] on div "Pages" at bounding box center [27, 22] width 16 height 4
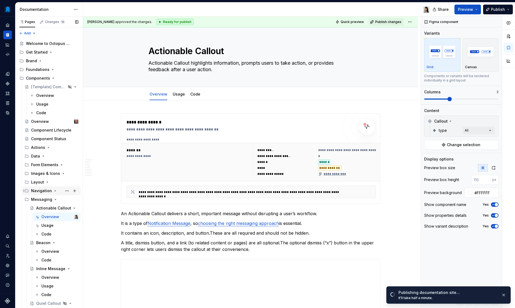
click at [46, 190] on div "Navigation" at bounding box center [41, 190] width 21 height 5
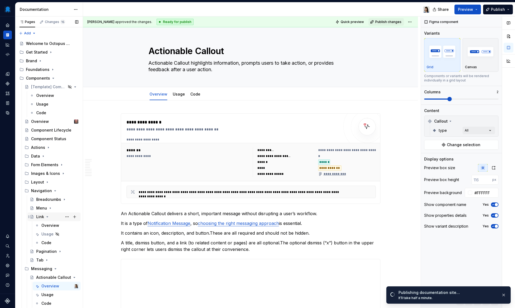
click at [47, 216] on icon "Page tree" at bounding box center [47, 216] width 4 height 4
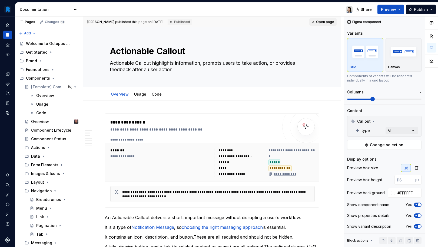
type textarea "*"
